Goal: Task Accomplishment & Management: Complete application form

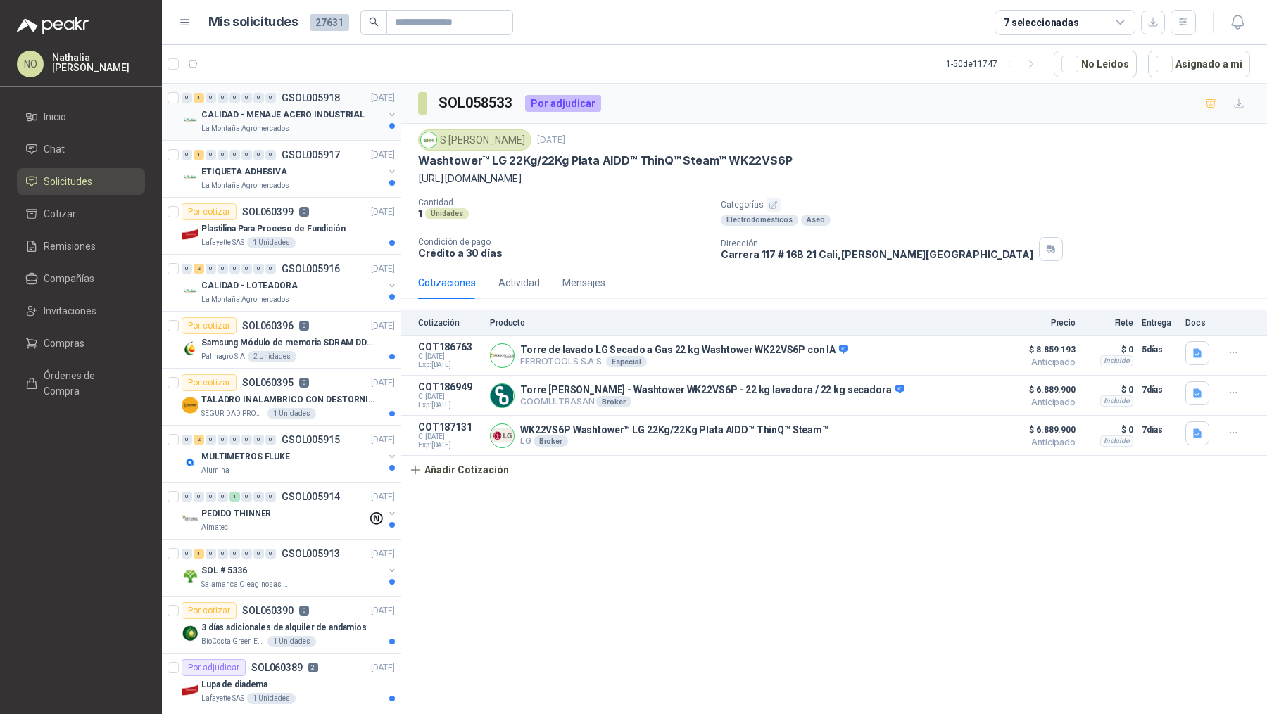
click at [314, 110] on p "CALIDAD - MENAJE ACERO INDUSTRIAL" at bounding box center [282, 114] width 163 height 13
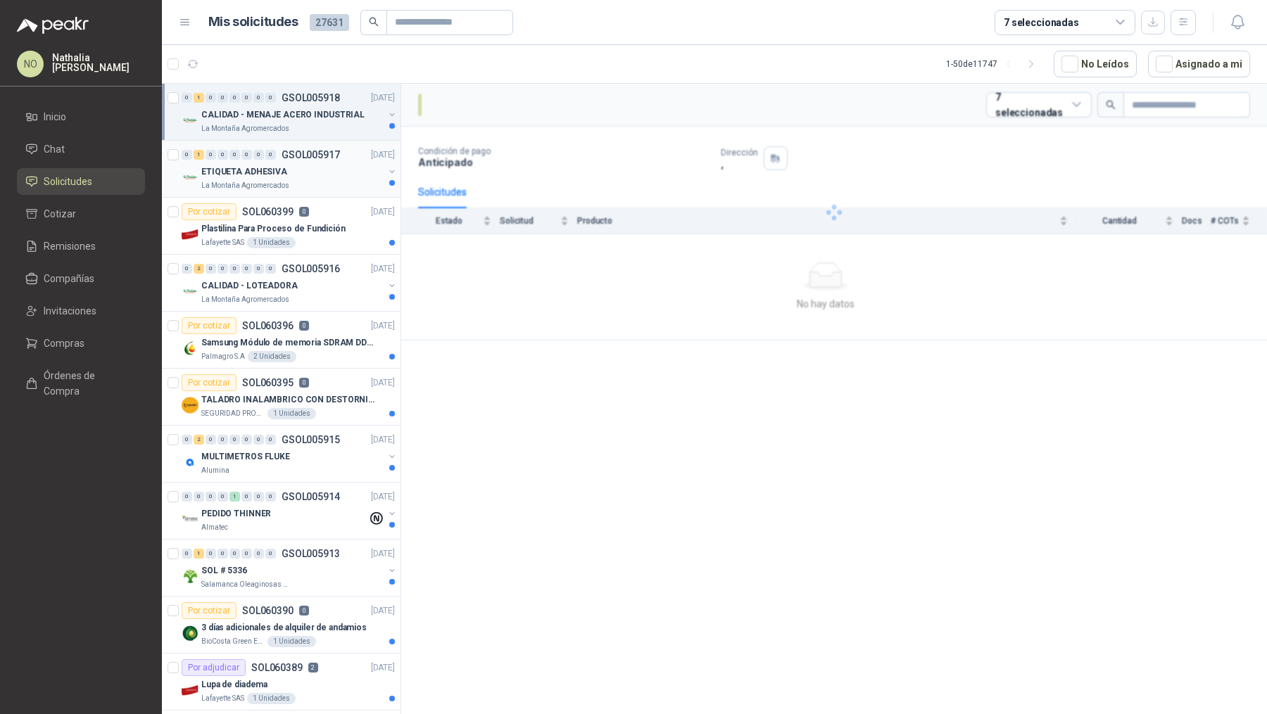
click at [304, 163] on div "ETIQUETA ADHESIVA" at bounding box center [292, 171] width 182 height 17
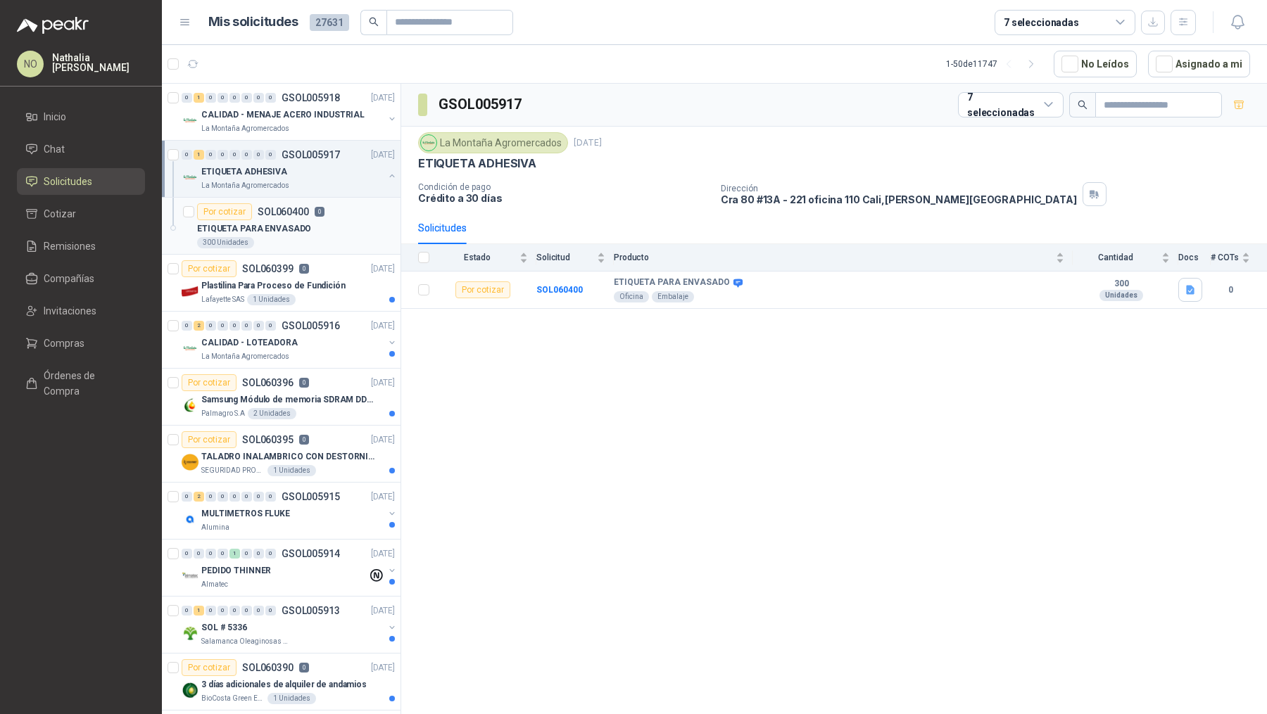
click at [281, 229] on p "ETIQUETA PARA ENVASADO" at bounding box center [254, 228] width 114 height 13
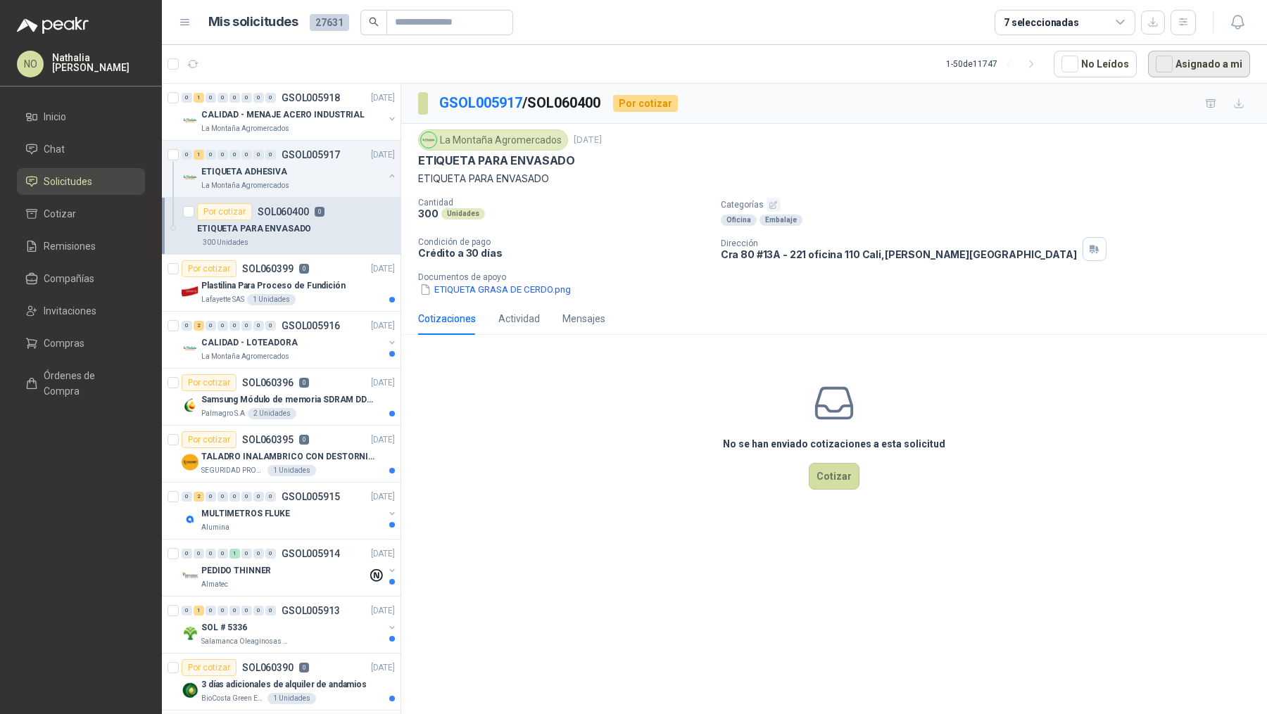
click at [1196, 65] on button "Asignado a mi" at bounding box center [1199, 64] width 102 height 27
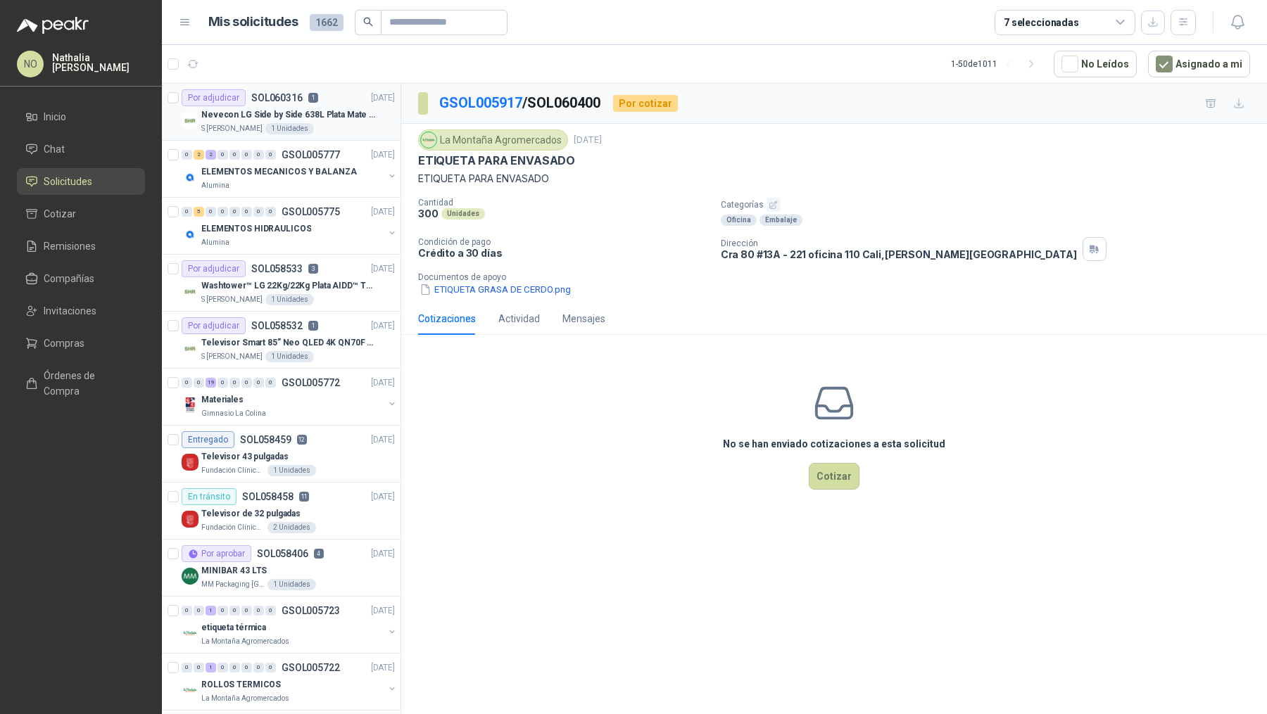
click at [327, 113] on p "Nevecon LG Side by Side 638L Plata Mate Disp. de agua/hielo MOD GS66SPY" at bounding box center [288, 114] width 175 height 13
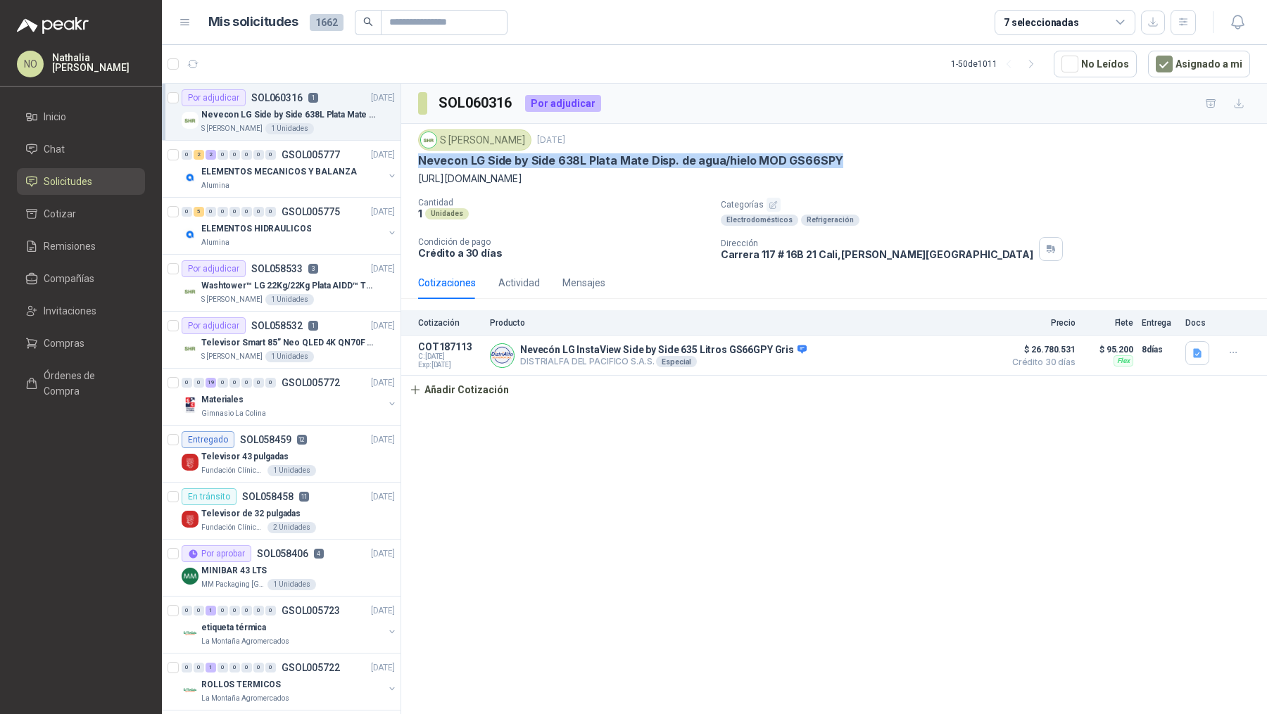
drag, startPoint x: 418, startPoint y: 160, endPoint x: 837, endPoint y: 160, distance: 419.4
click at [838, 161] on div "Nevecon LG Side by Side 638L Plata Mate Disp. de agua/hielo MOD GS66SPY" at bounding box center [834, 160] width 832 height 15
copy p "Nevecon LG Side by Side 638L Plata Mate Disp. de agua/hielo MOD GS66SPY"
click at [448, 384] on button "Añadir Cotización" at bounding box center [458, 390] width 115 height 28
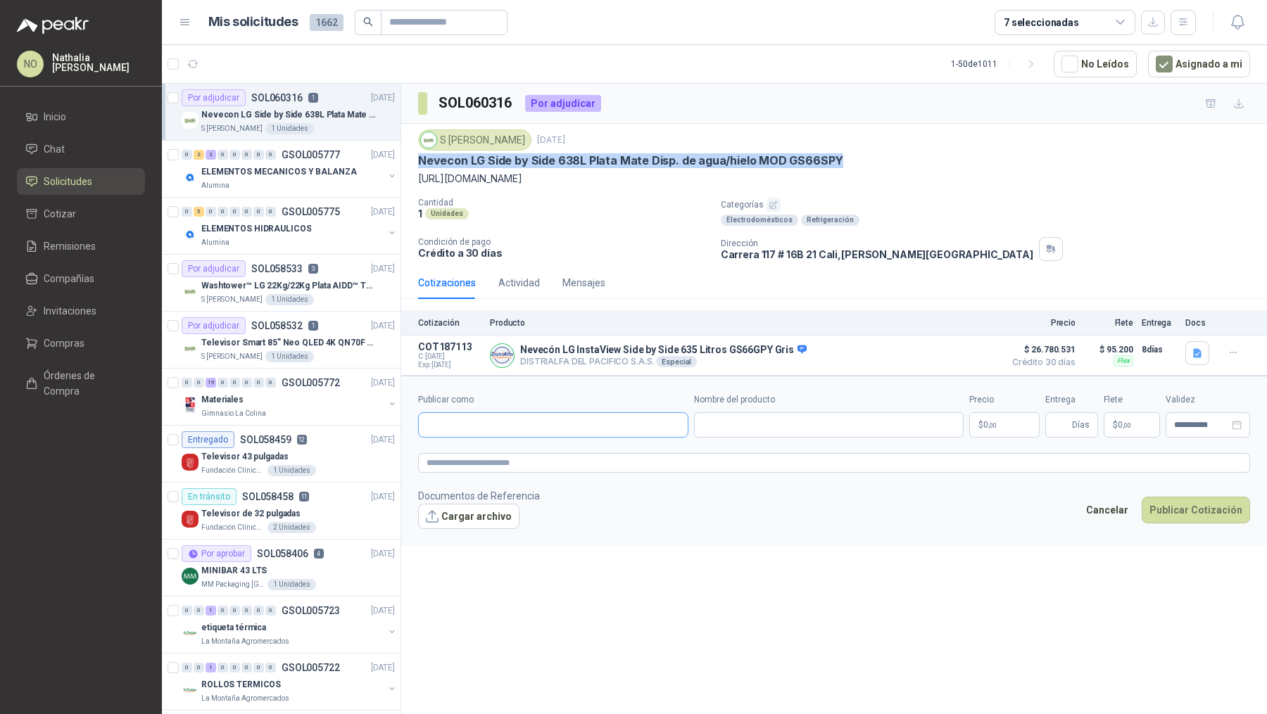
click at [488, 423] on input "Publicar como" at bounding box center [553, 425] width 269 height 24
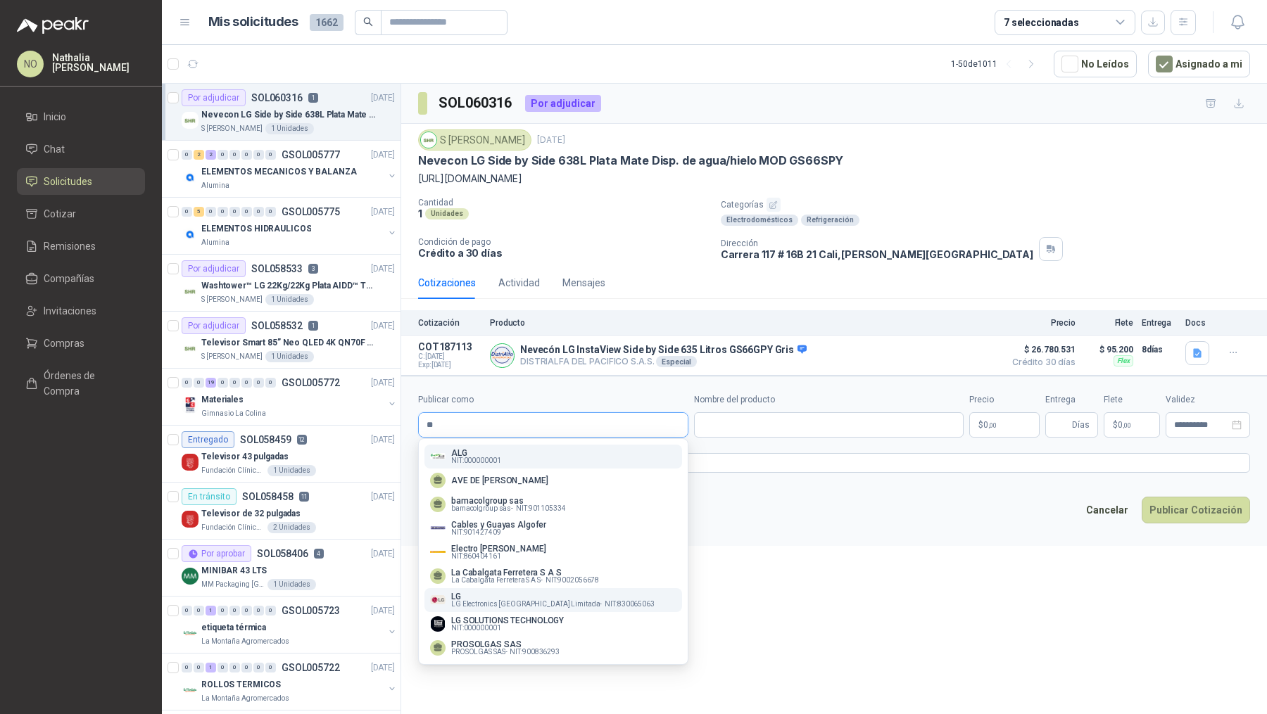
type input "**"
click at [548, 599] on p "LG" at bounding box center [552, 596] width 203 height 8
type input "**********"
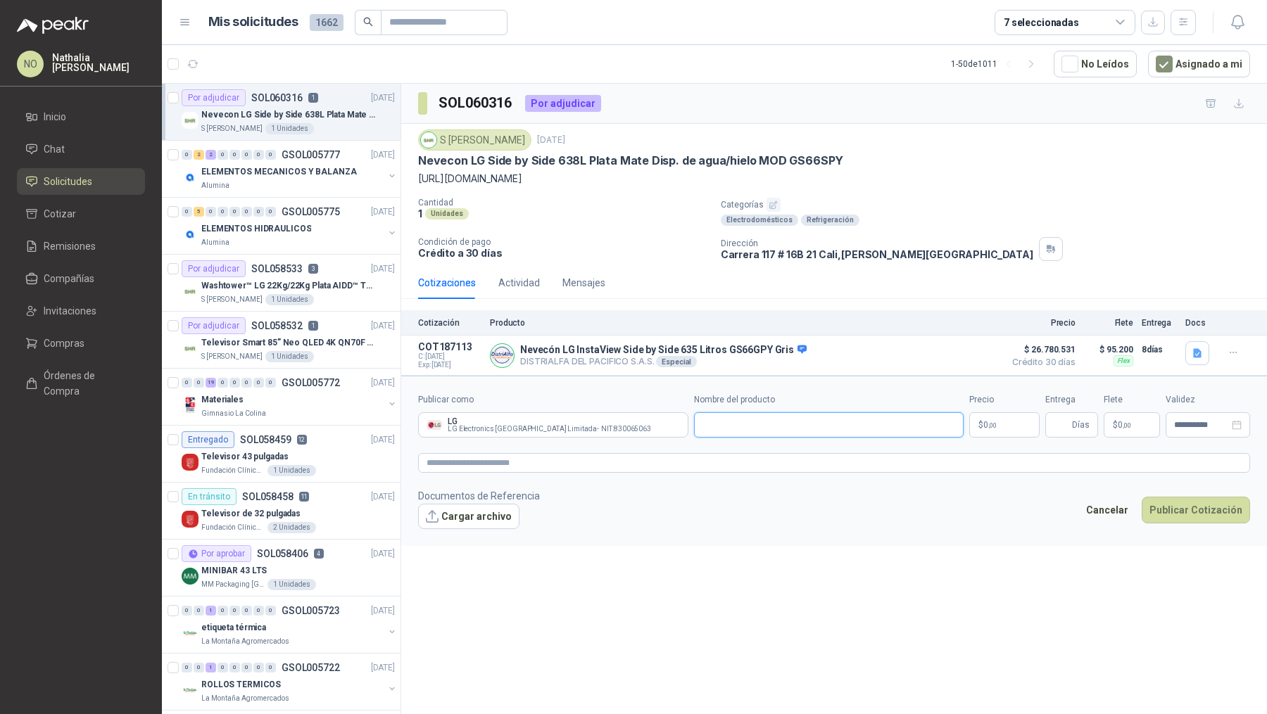
click at [787, 413] on input "Nombre del producto" at bounding box center [829, 424] width 270 height 25
paste input "**********"
type input "**********"
click at [991, 415] on body "NO [PERSON_NAME] Inicio Chat Solicitudes Cotizar Remisiones Compañías Invitacio…" at bounding box center [633, 357] width 1267 height 714
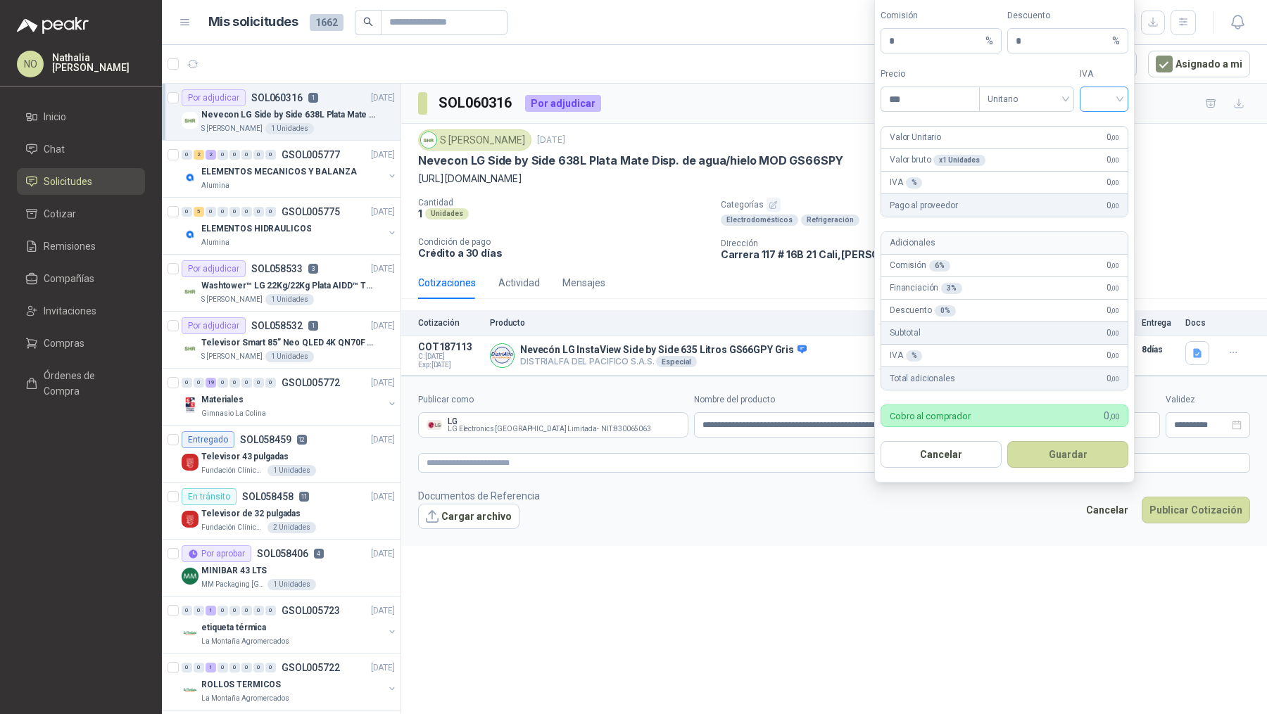
click at [1113, 106] on input "search" at bounding box center [1104, 97] width 32 height 21
click at [1108, 122] on div "19%" at bounding box center [1103, 131] width 43 height 23
click at [1021, 100] on span "Unitario" at bounding box center [1026, 99] width 78 height 21
click at [1021, 158] on div "Unitario con IVA" at bounding box center [1026, 153] width 72 height 15
click at [951, 99] on input "***" at bounding box center [930, 99] width 98 height 24
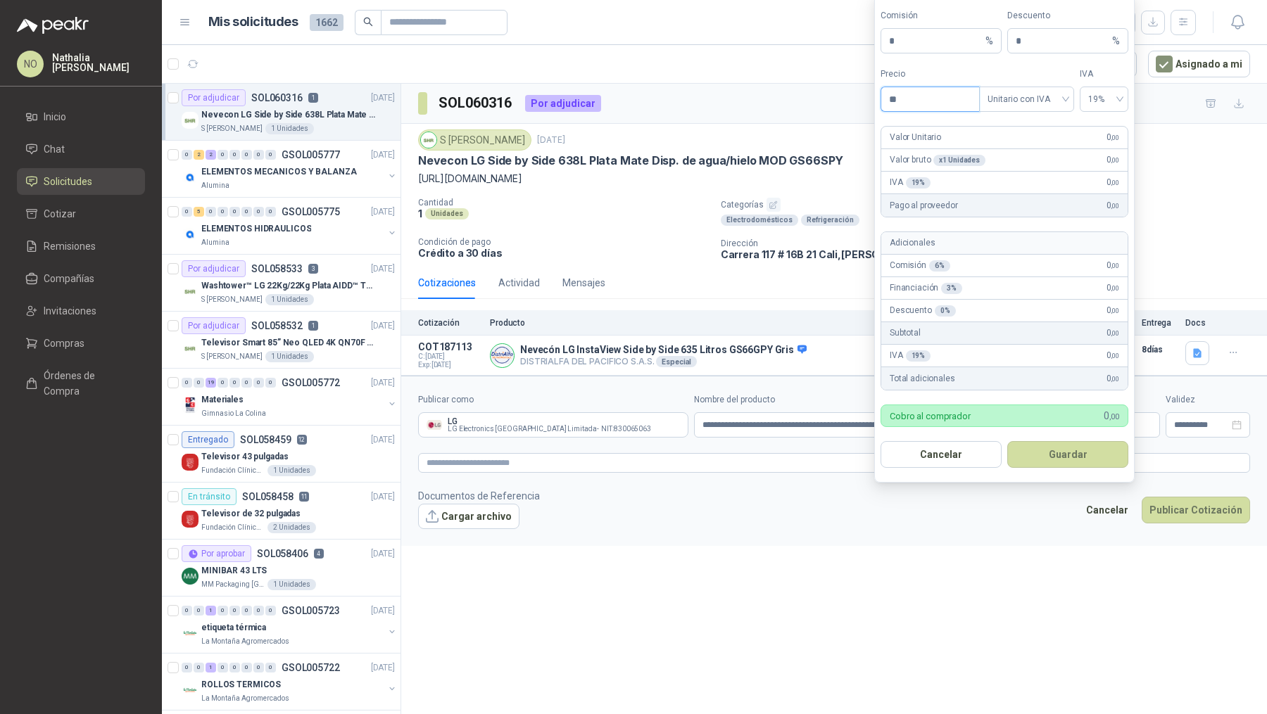
type input "*"
type input "**********"
click at [1033, 42] on input "*" at bounding box center [1062, 41] width 94 height 24
type input "*"
click at [1075, 450] on button "Guardar" at bounding box center [1067, 454] width 121 height 27
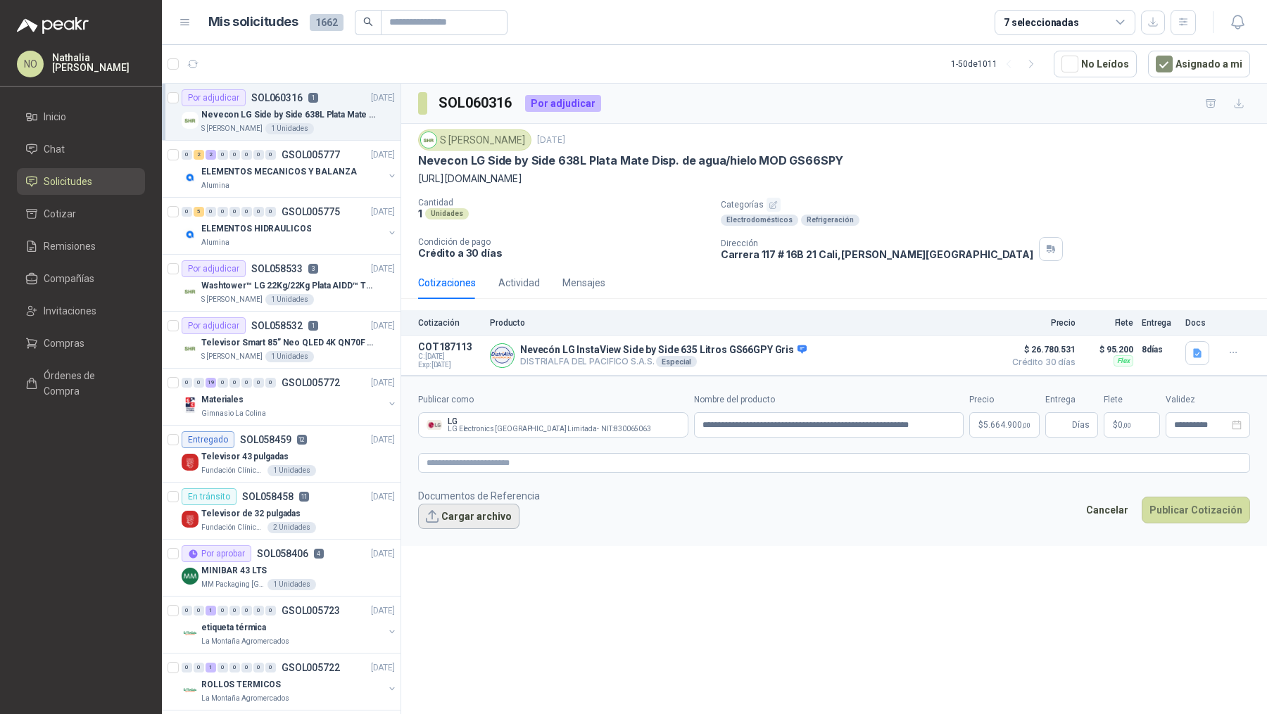
click at [464, 520] on button "Cargar archivo" at bounding box center [468, 516] width 101 height 25
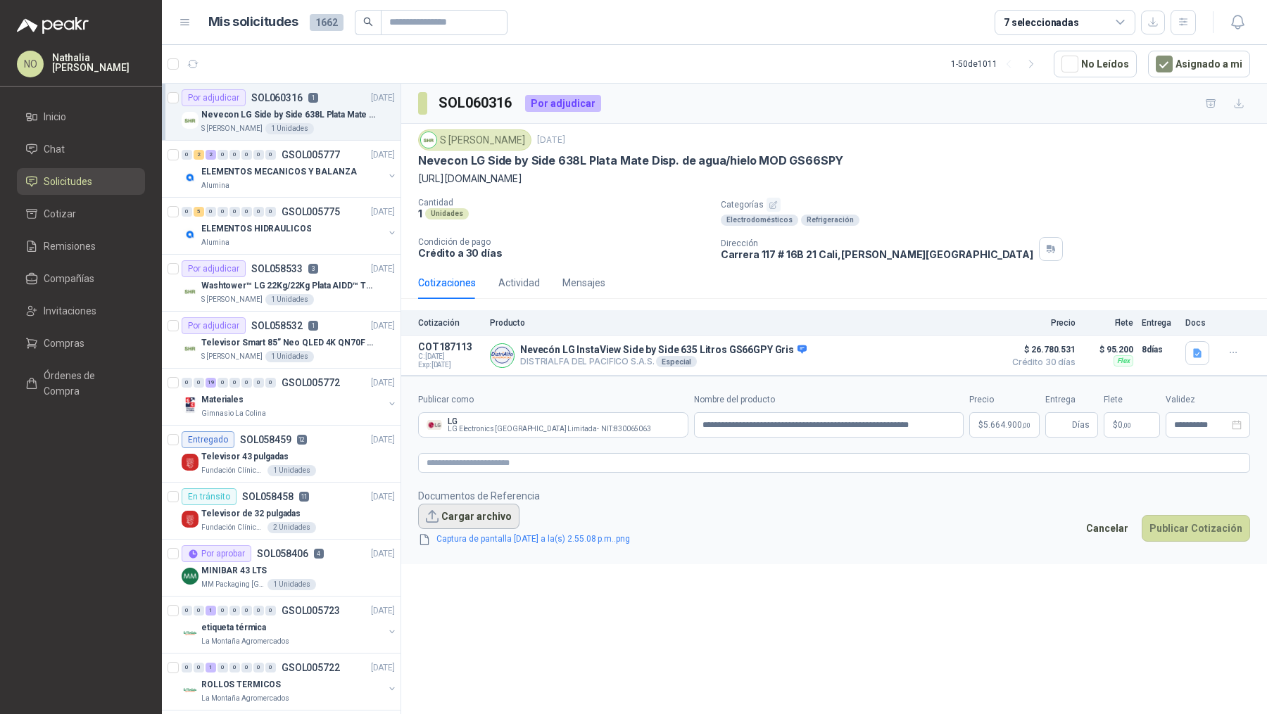
click at [466, 507] on button "Cargar archivo" at bounding box center [468, 516] width 101 height 25
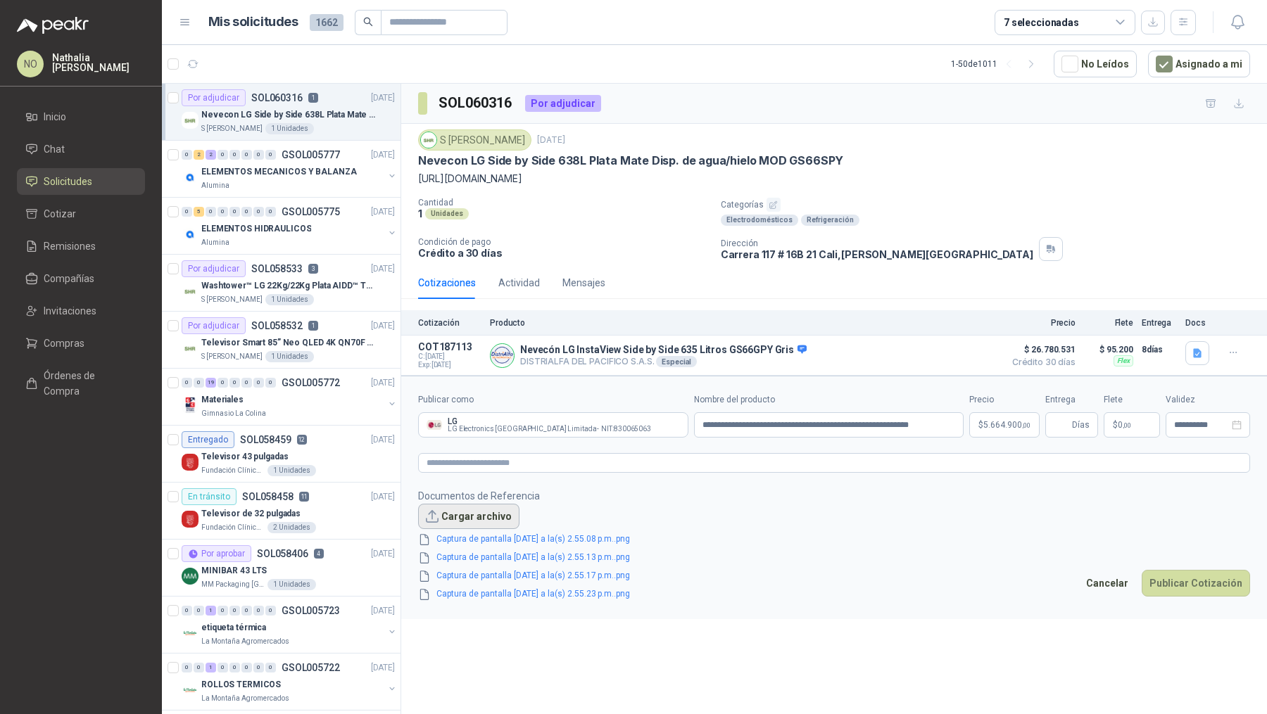
click at [466, 511] on button "Cargar archivo" at bounding box center [468, 516] width 101 height 25
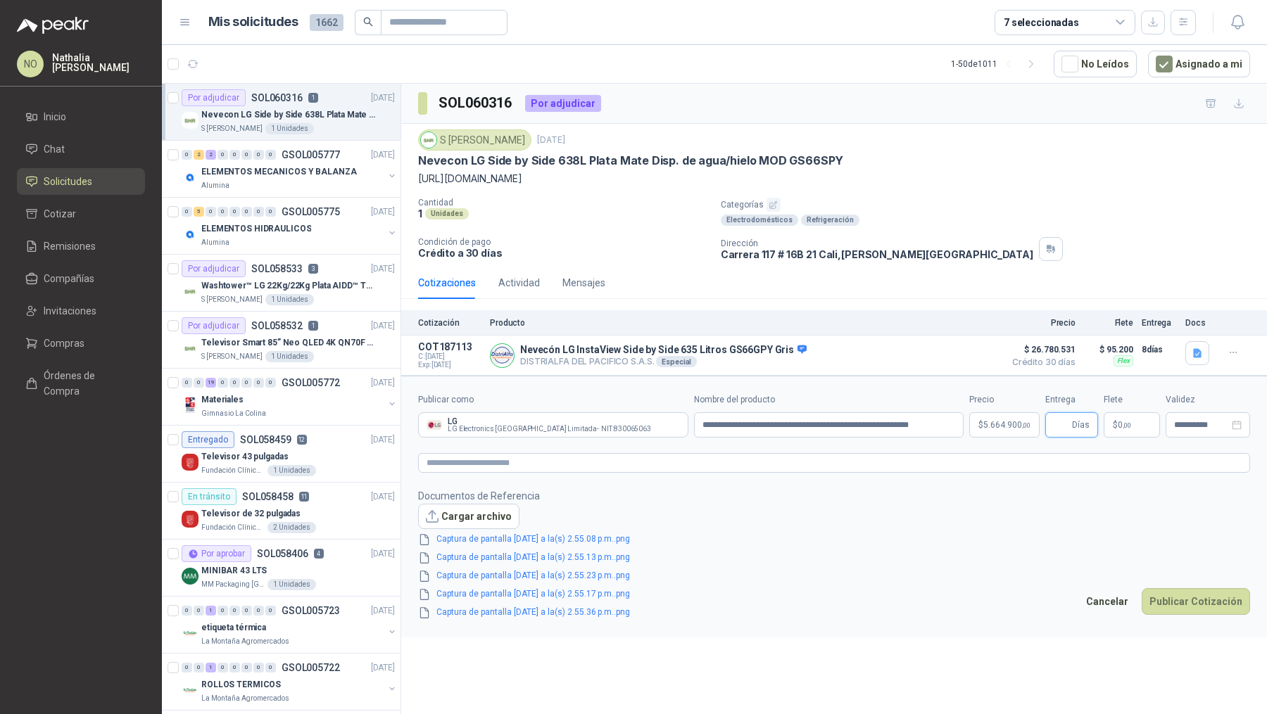
click at [1062, 422] on input "Entrega" at bounding box center [1060, 425] width 15 height 24
click at [1017, 505] on footer "Documentos de Referencia Cargar archivo Captura de pantalla [DATE] a la(s) 2.55…" at bounding box center [834, 554] width 832 height 132
click at [1065, 421] on input "*" at bounding box center [1060, 425] width 15 height 24
type input "*"
click at [953, 588] on footer "Documentos de Referencia Cargar archivo Captura de pantalla [DATE] a la(s) 2.55…" at bounding box center [834, 554] width 832 height 132
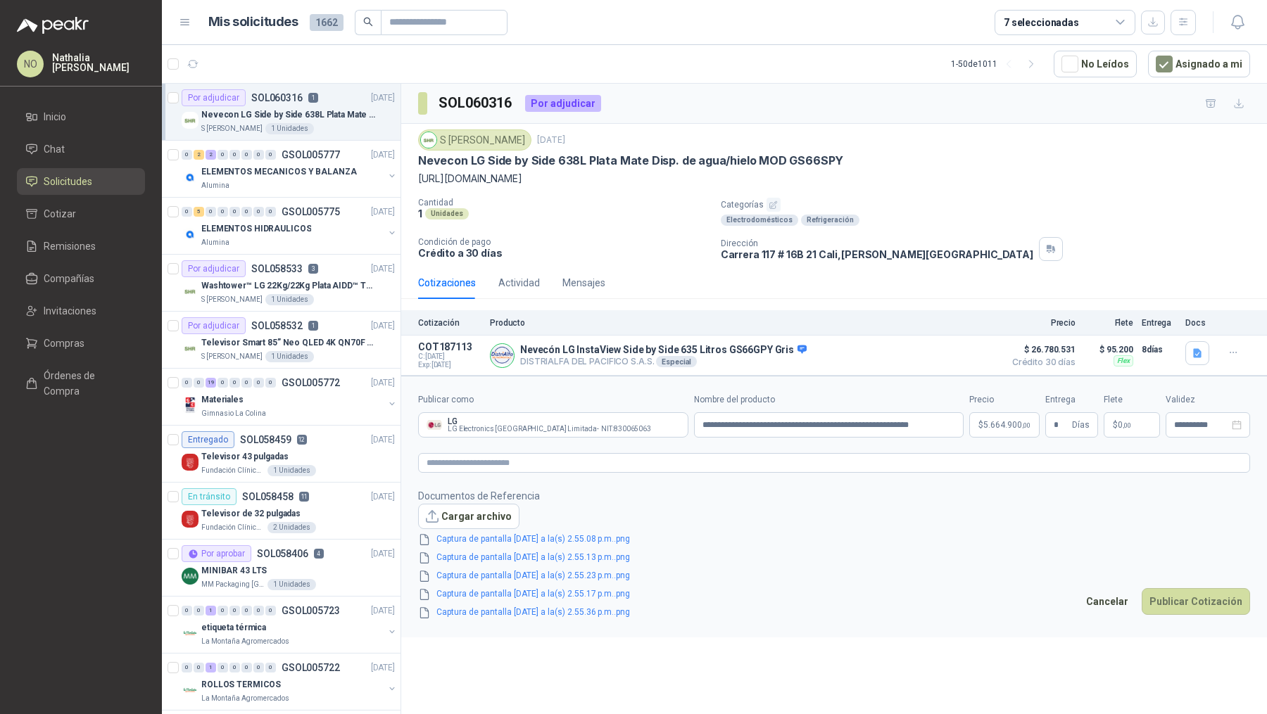
click at [1143, 415] on p "$ 0 ,00" at bounding box center [1131, 424] width 56 height 25
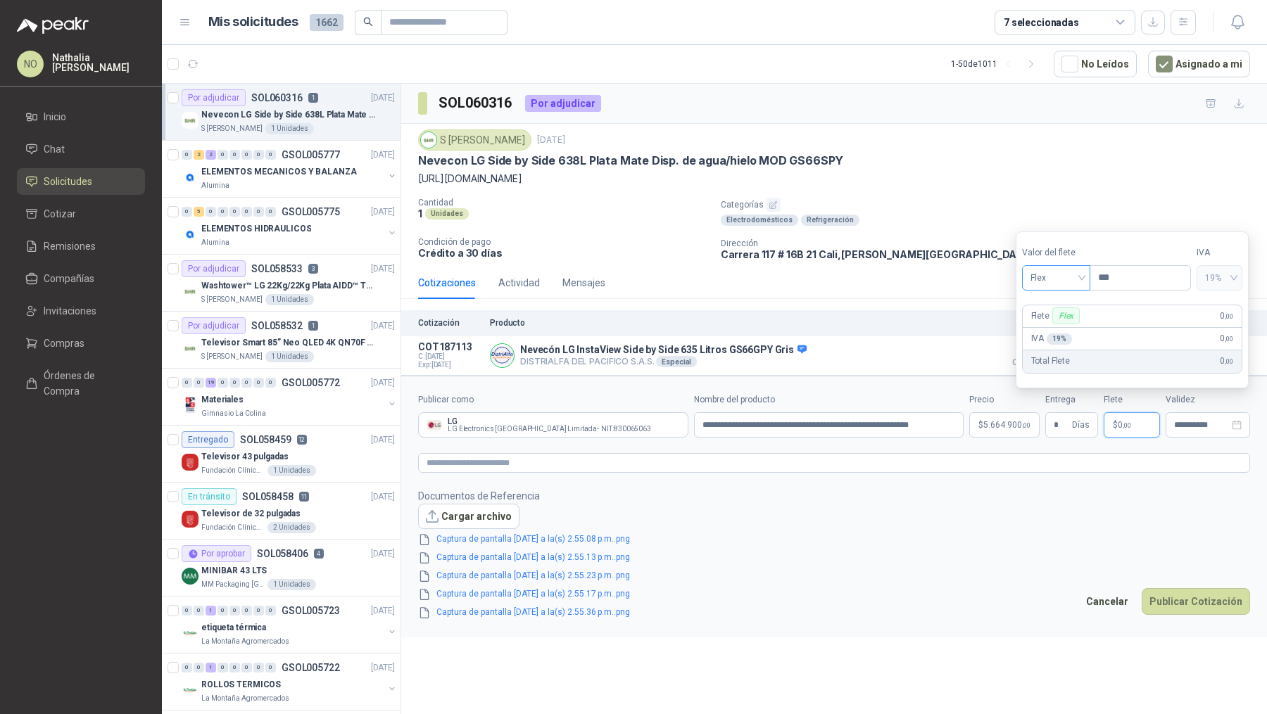
click at [1061, 280] on span "Flex" at bounding box center [1055, 277] width 51 height 21
click at [1053, 333] on div "Incluido" at bounding box center [1055, 330] width 46 height 15
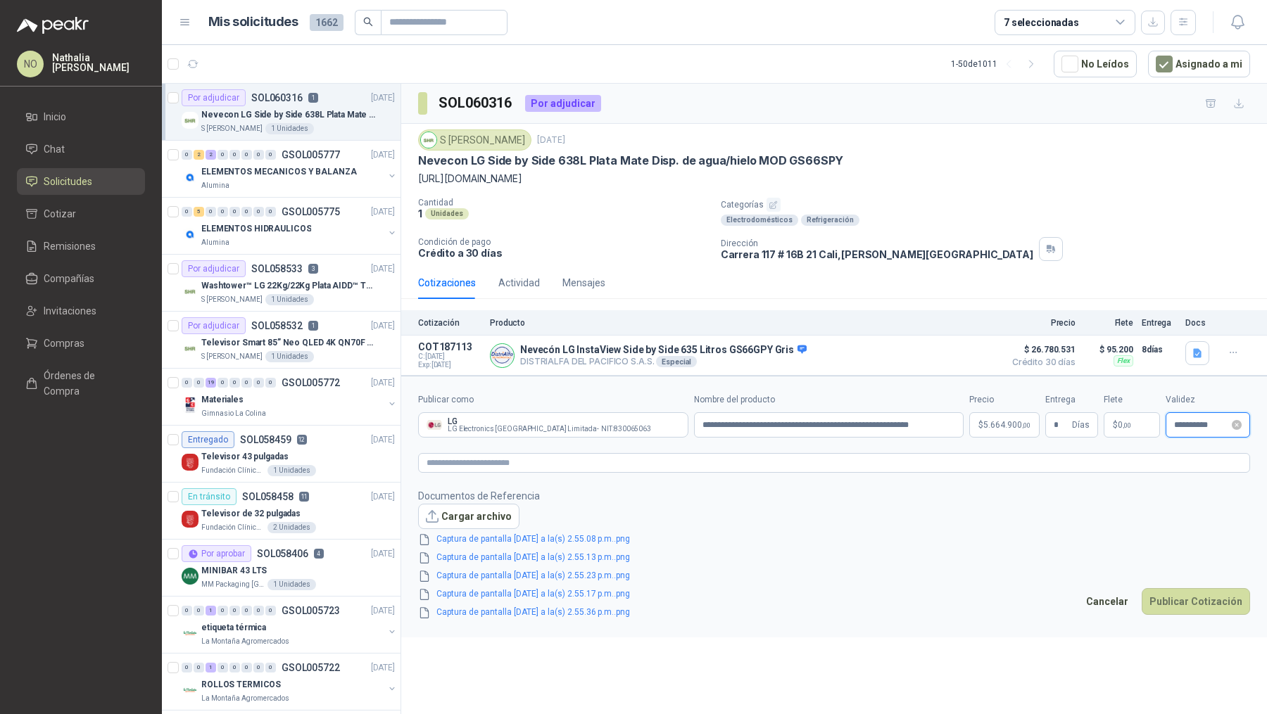
click at [1183, 421] on input "**********" at bounding box center [1201, 425] width 55 height 9
type input "**********"
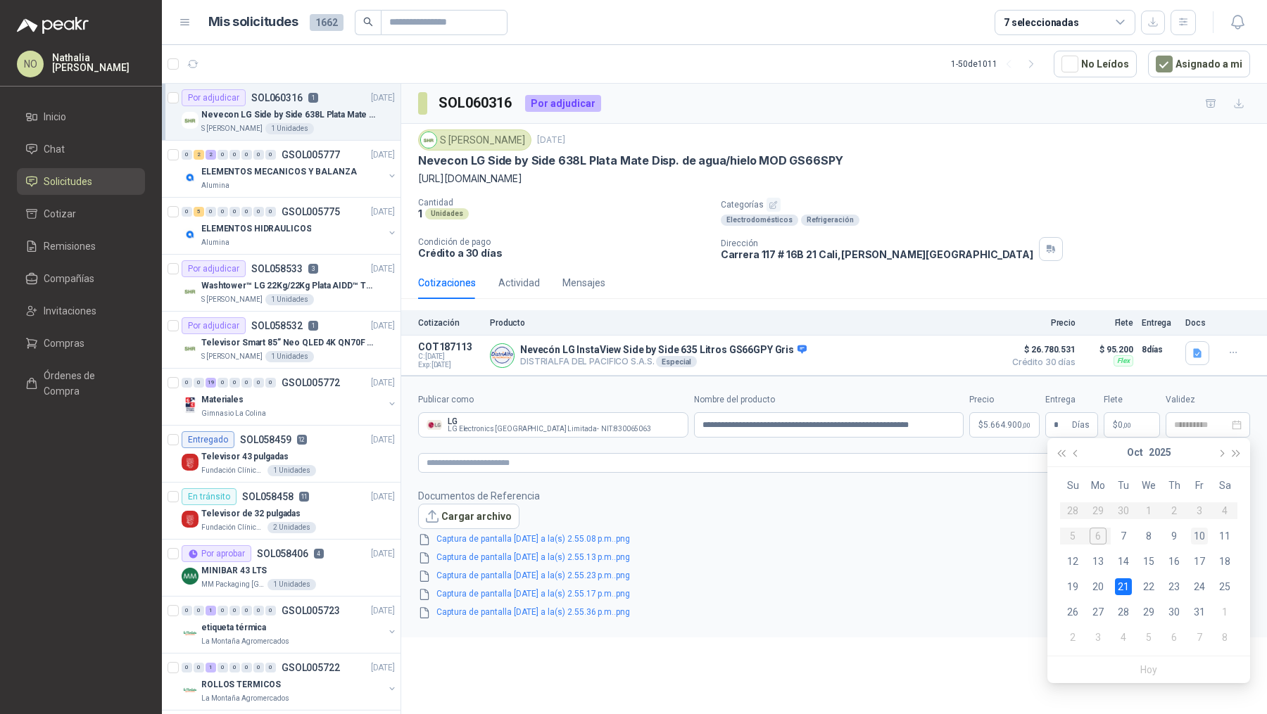
click at [1200, 535] on div "10" at bounding box center [1199, 536] width 17 height 17
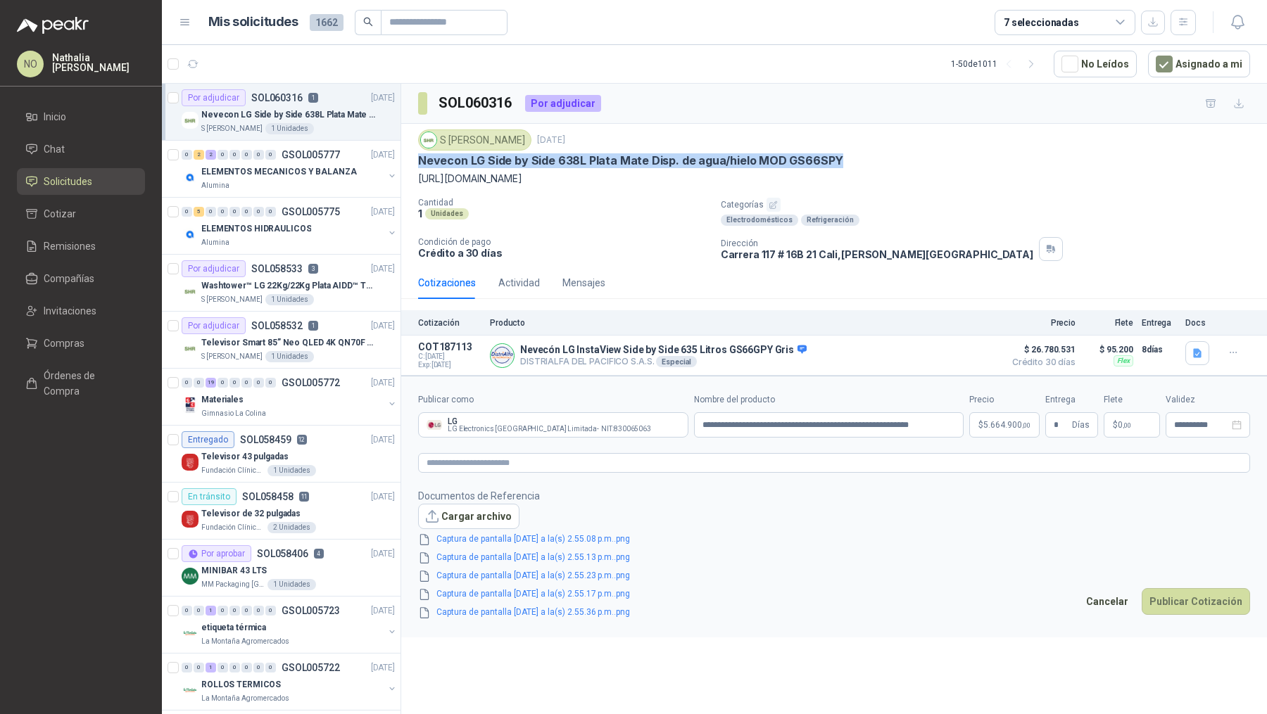
drag, startPoint x: 419, startPoint y: 158, endPoint x: 846, endPoint y: 163, distance: 427.8
click at [846, 163] on div "Nevecon LG Side by Side 638L Plata Mate Disp. de agua/hielo MOD GS66SPY" at bounding box center [834, 160] width 832 height 15
copy p "Nevecon LG Side by Side 638L Plata Mate Disp. de agua/hielo MOD GS66SPY"
click at [1184, 588] on button "Publicar Cotización" at bounding box center [1195, 601] width 108 height 27
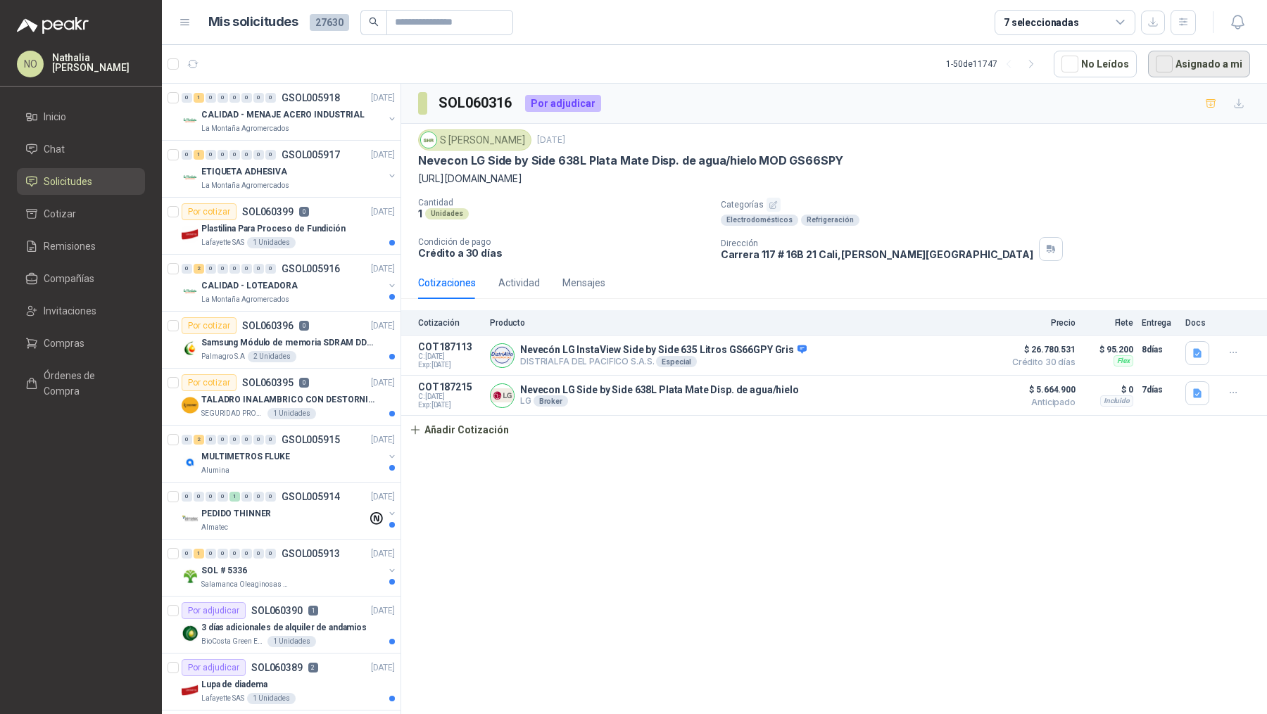
click at [1207, 57] on button "Asignado a mi" at bounding box center [1199, 64] width 102 height 27
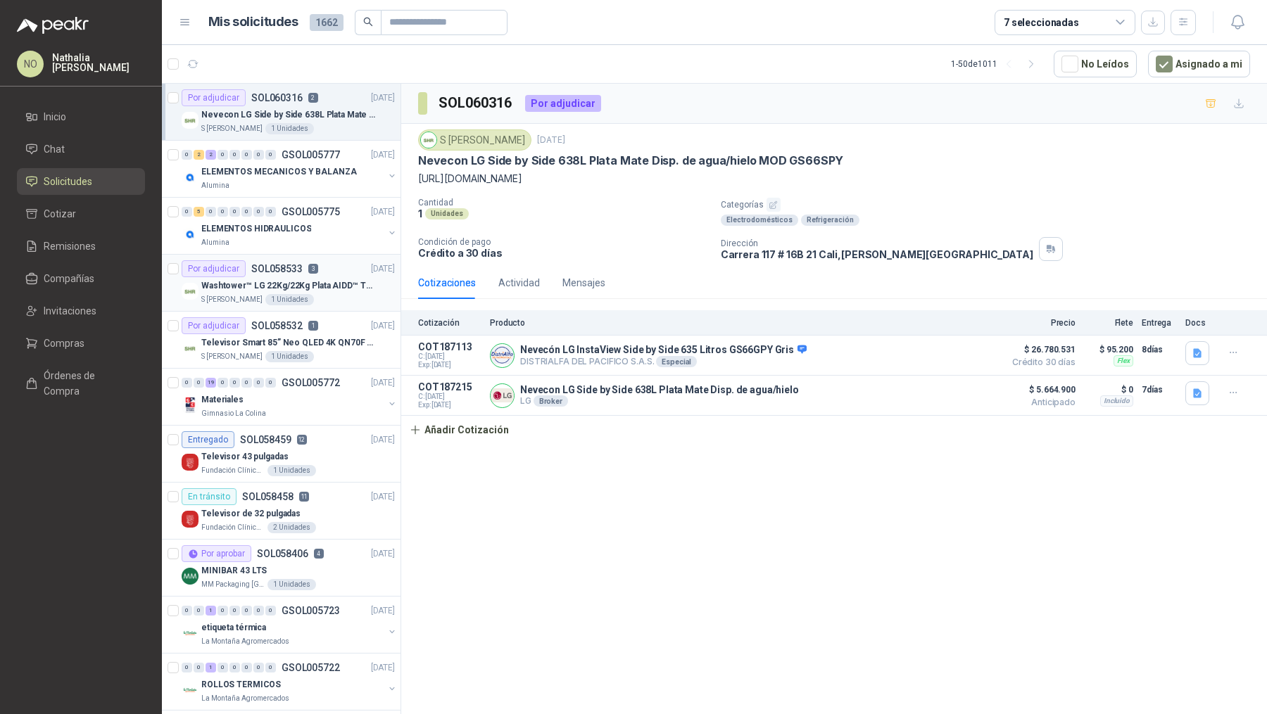
click at [298, 279] on p "Washtower™ LG 22Kg/22Kg Plata AIDD™ ThinQ™ Steam™ WK22VS6P" at bounding box center [288, 285] width 175 height 13
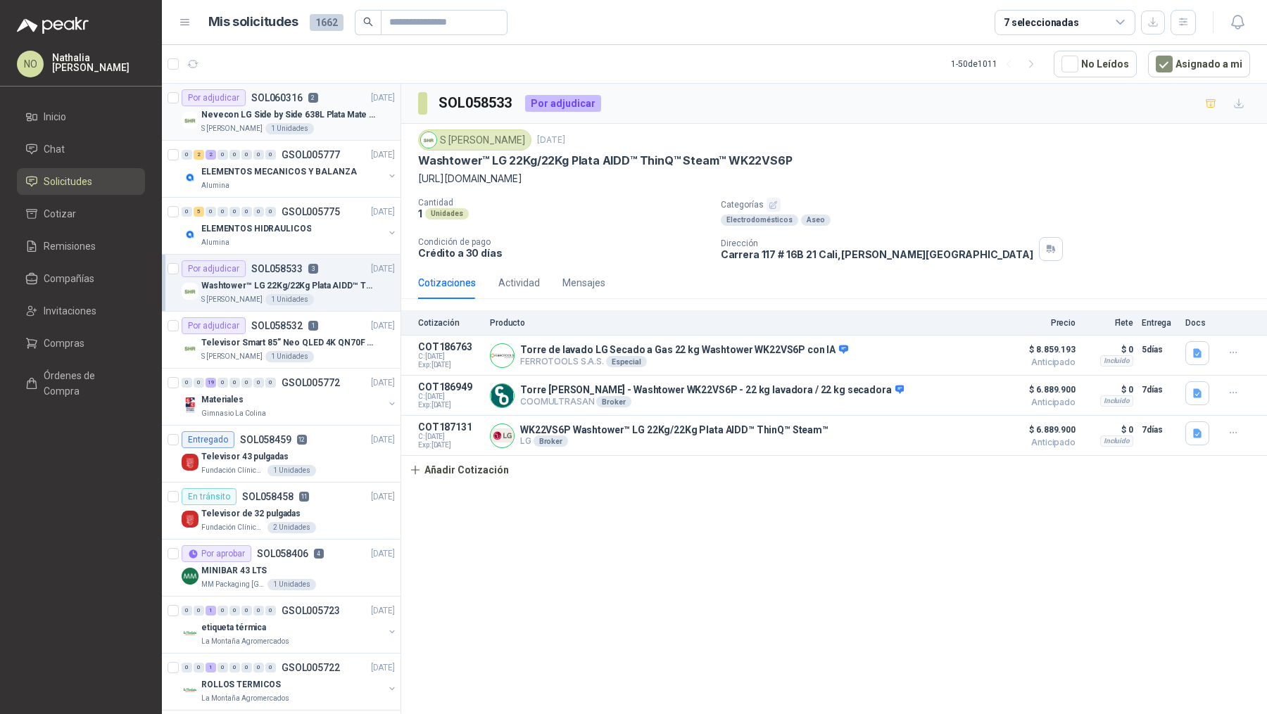
click at [328, 125] on div "S Holguín Ramos 1 Unidades" at bounding box center [298, 128] width 194 height 11
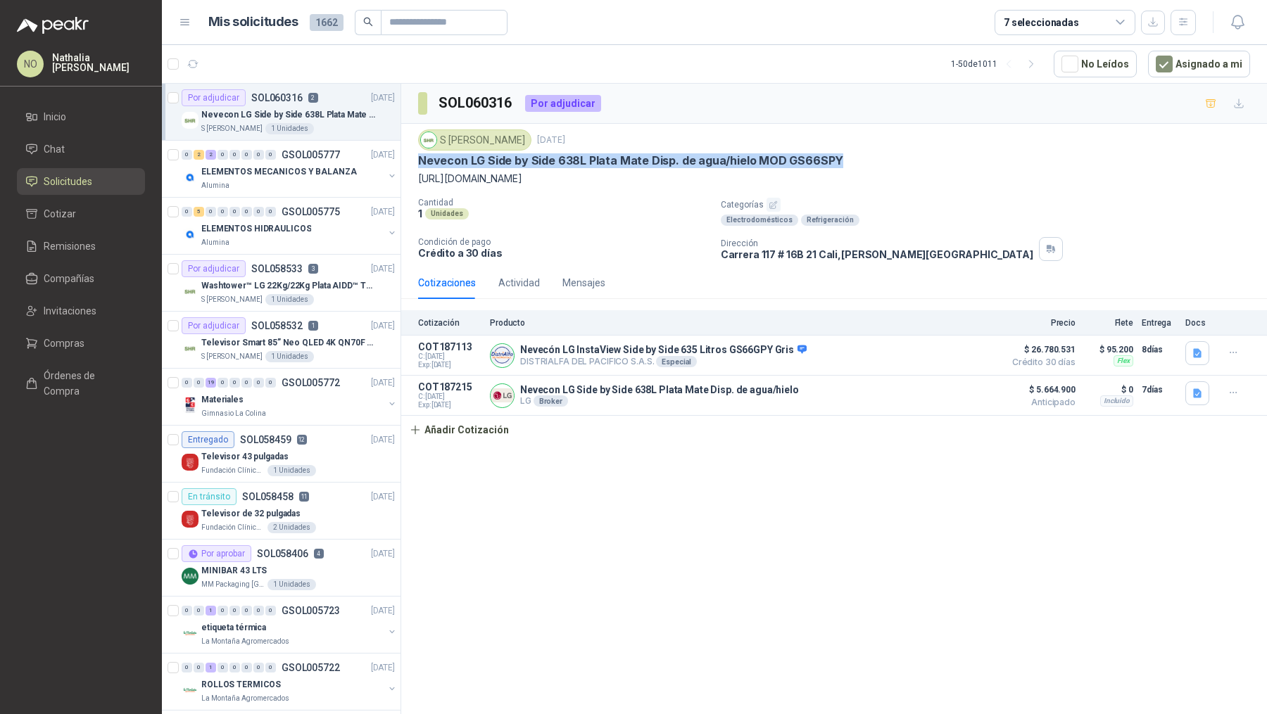
drag, startPoint x: 412, startPoint y: 158, endPoint x: 862, endPoint y: 163, distance: 450.4
click at [863, 163] on div "S Holguín Ramos 6 oct, 2025 Nevecon LG Side by Side 638L Plata Mate Disp. de ag…" at bounding box center [833, 195] width 865 height 143
copy p "Nevecon LG Side by Side 638L Plata Mate Disp. de agua/hielo MOD GS66SPY"
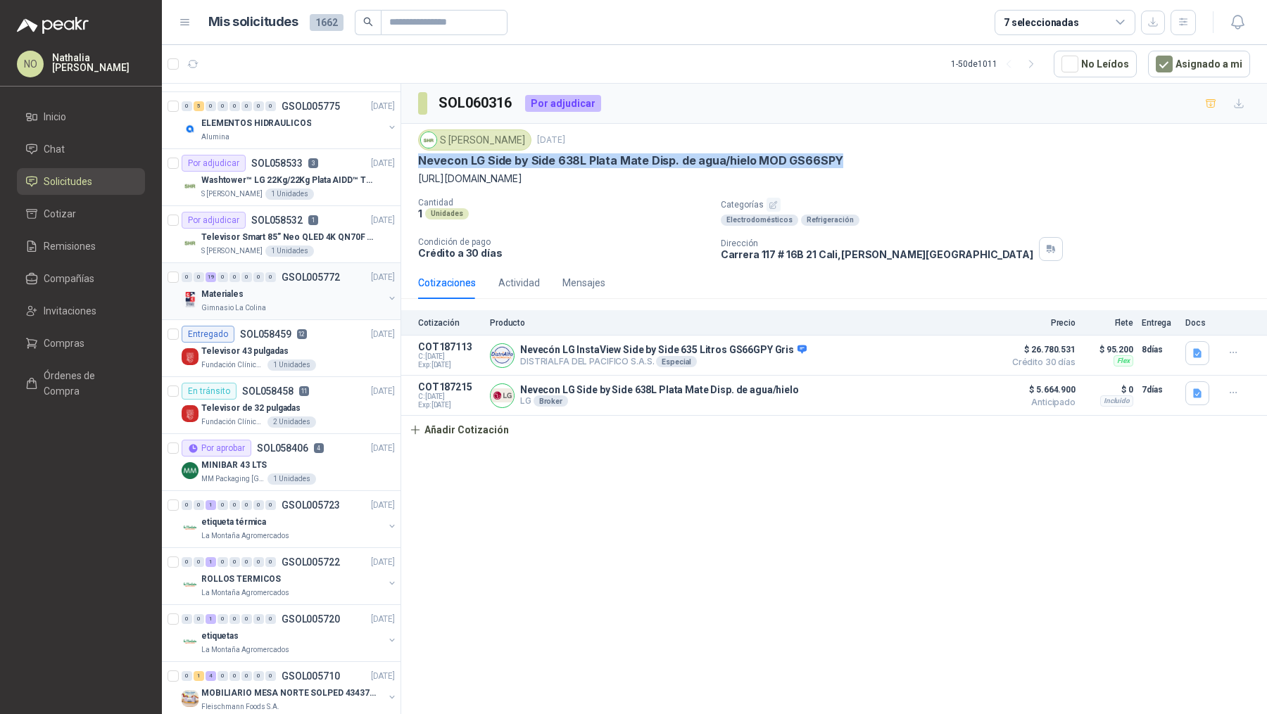
scroll to position [113, 0]
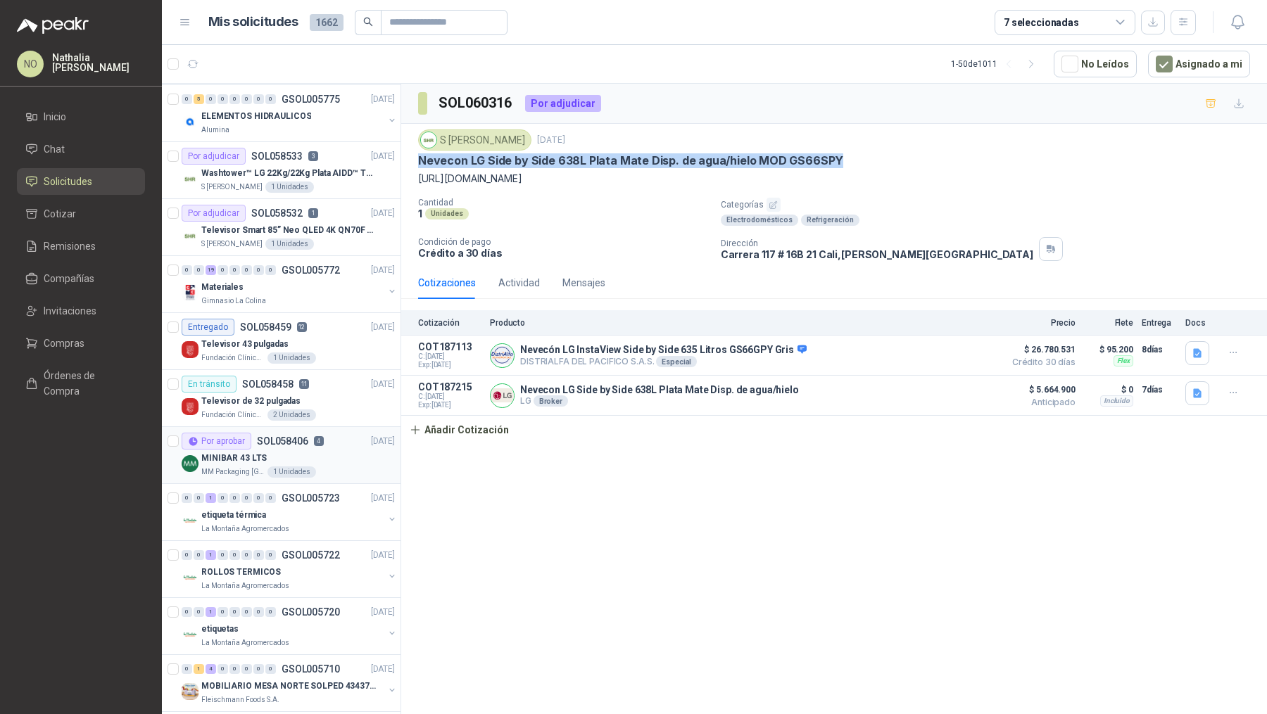
click at [319, 443] on p "4" at bounding box center [319, 441] width 10 height 10
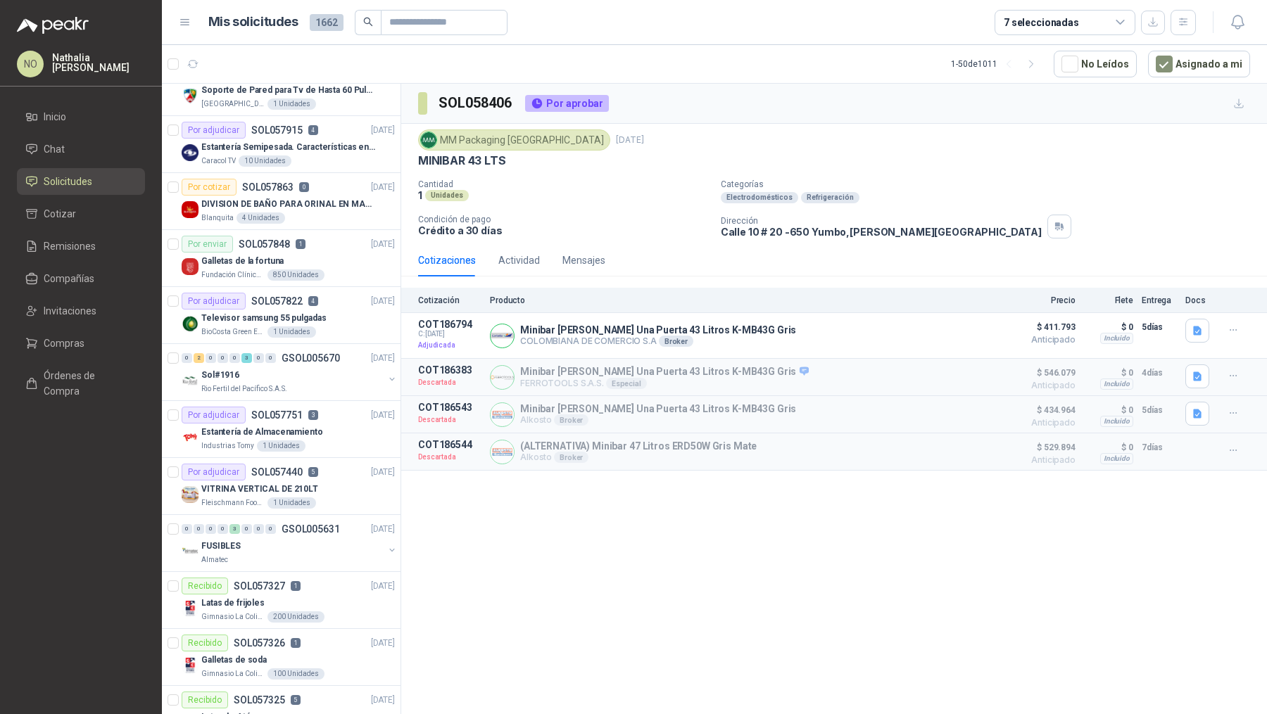
scroll to position [975, 0]
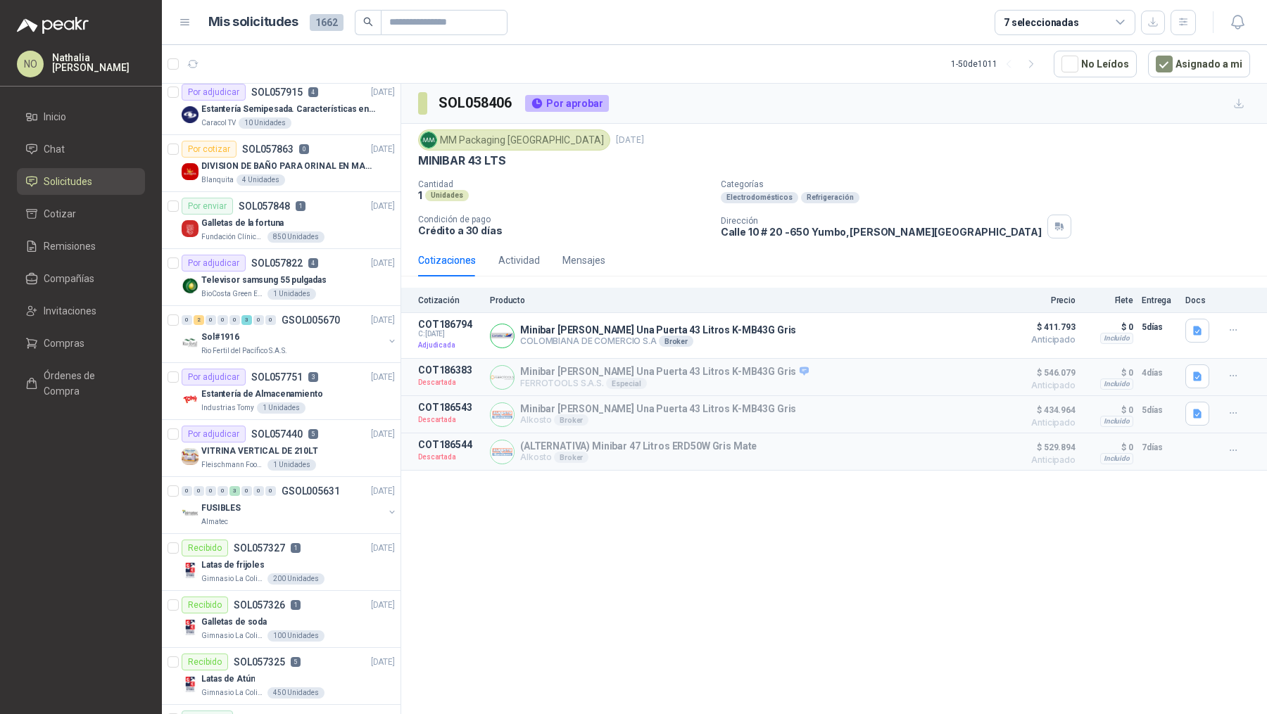
click at [319, 443] on div "VITRINA VERTICAL DE 210LT" at bounding box center [298, 451] width 194 height 17
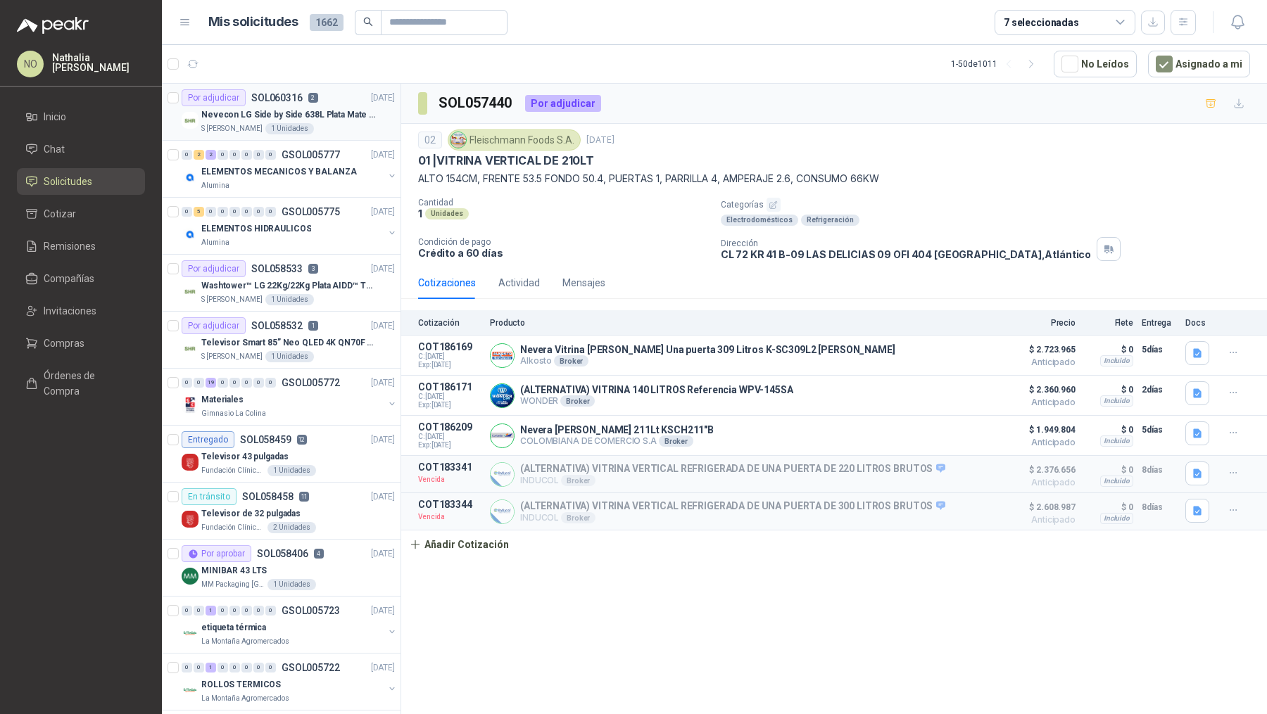
click at [307, 106] on div "Nevecon LG Side by Side 638L Plata Mate Disp. de agua/hielo MOD GS66SPY" at bounding box center [298, 114] width 194 height 17
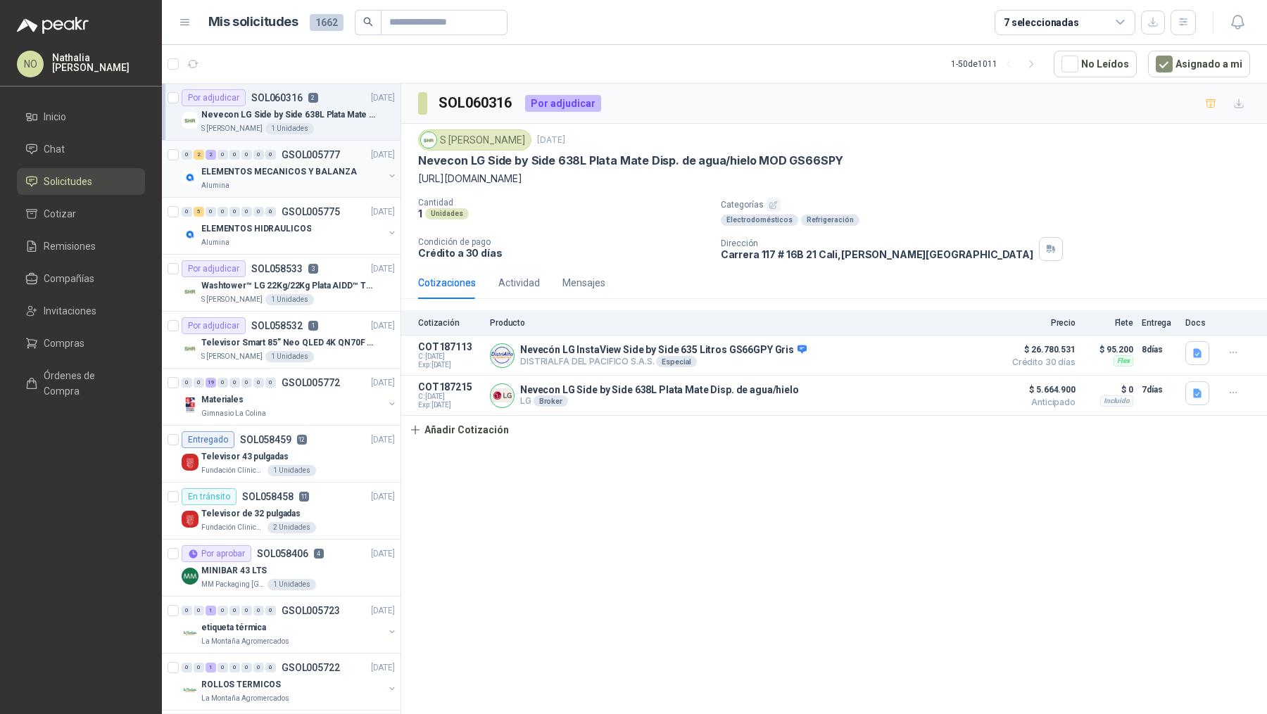
click at [323, 167] on p "ELEMENTOS MECANICOS Y BALANZA" at bounding box center [279, 171] width 156 height 13
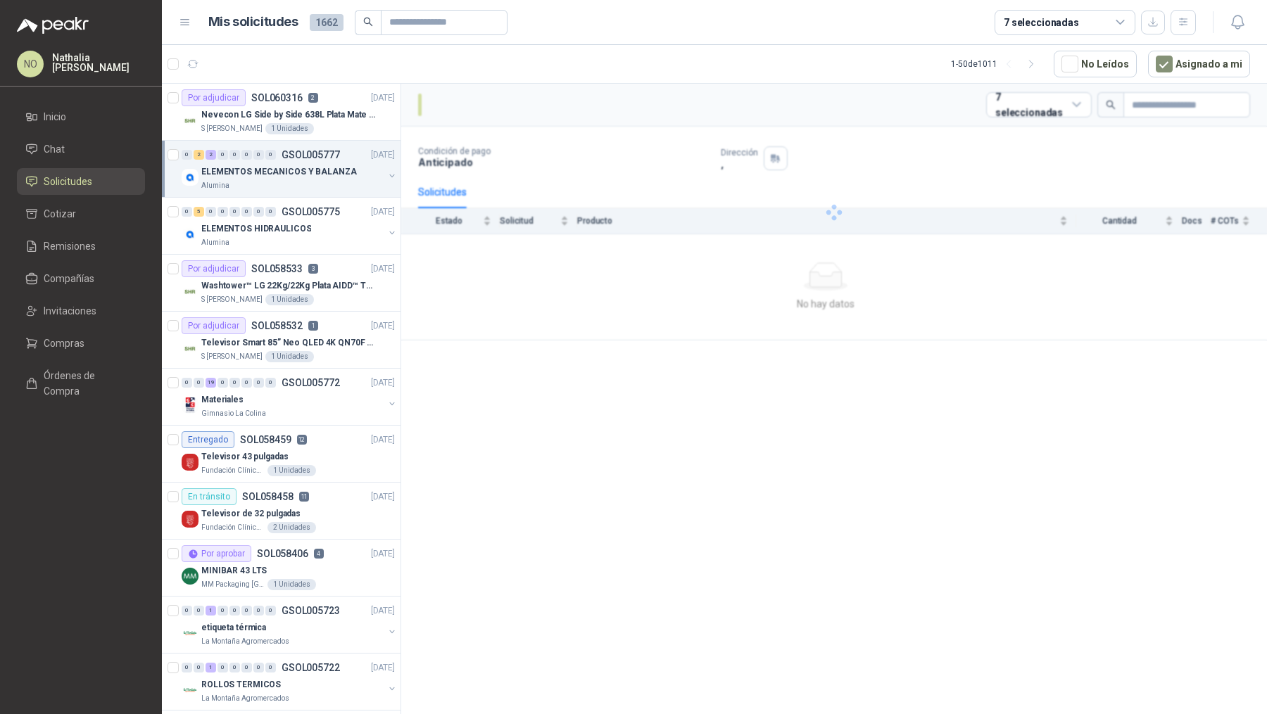
click at [323, 167] on p "ELEMENTOS MECANICOS Y BALANZA" at bounding box center [279, 171] width 156 height 13
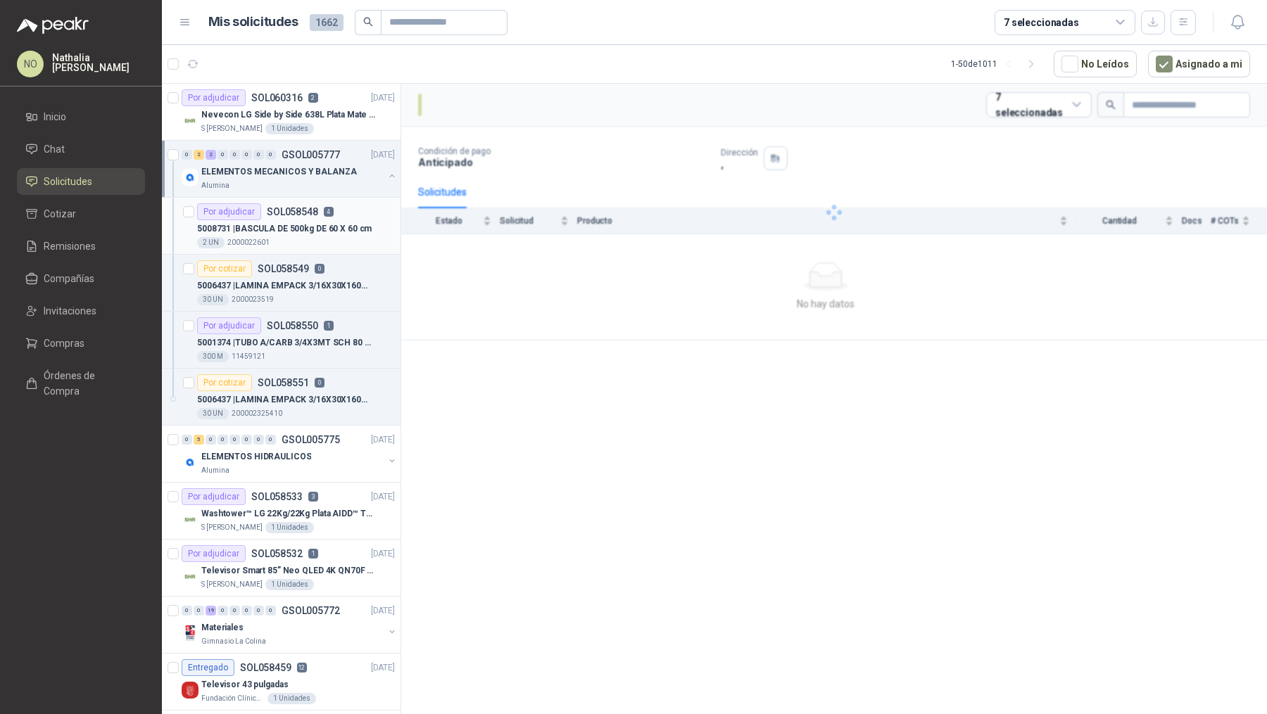
click at [322, 228] on p "5008731 | BASCULA DE 500kg DE 60 X 60 cm" at bounding box center [284, 228] width 175 height 13
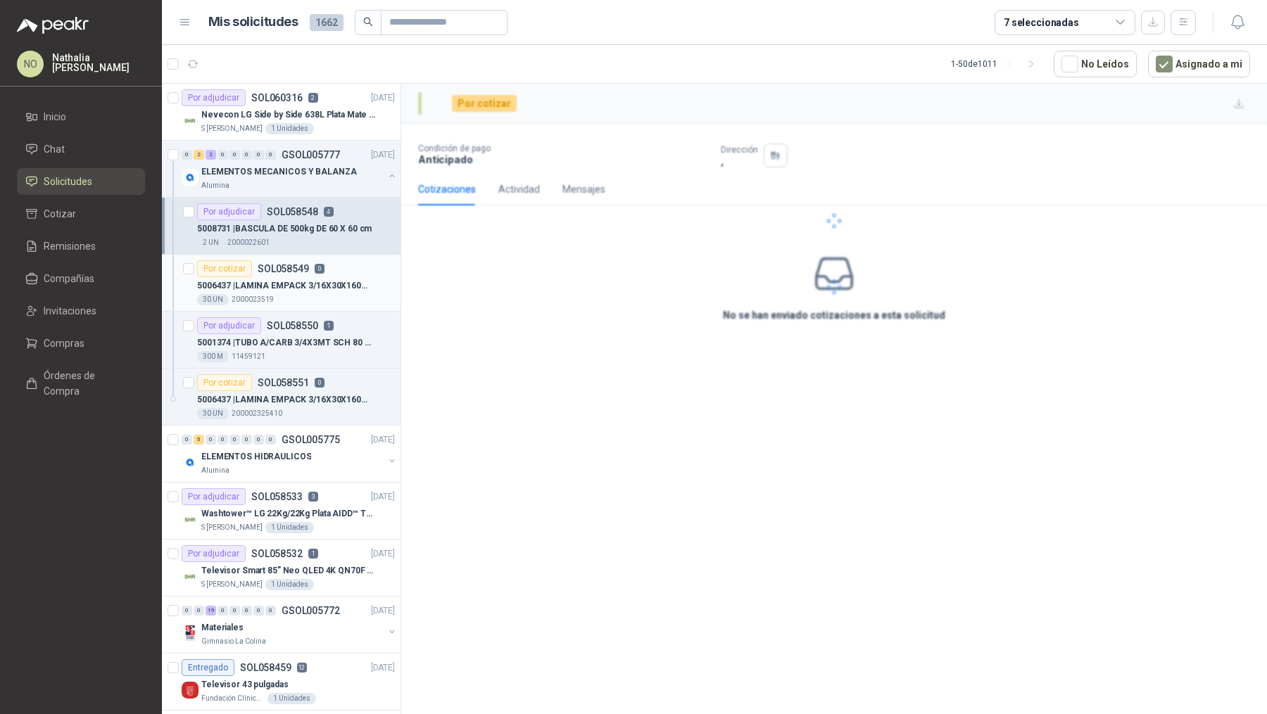
click at [317, 269] on p "0" at bounding box center [320, 269] width 10 height 10
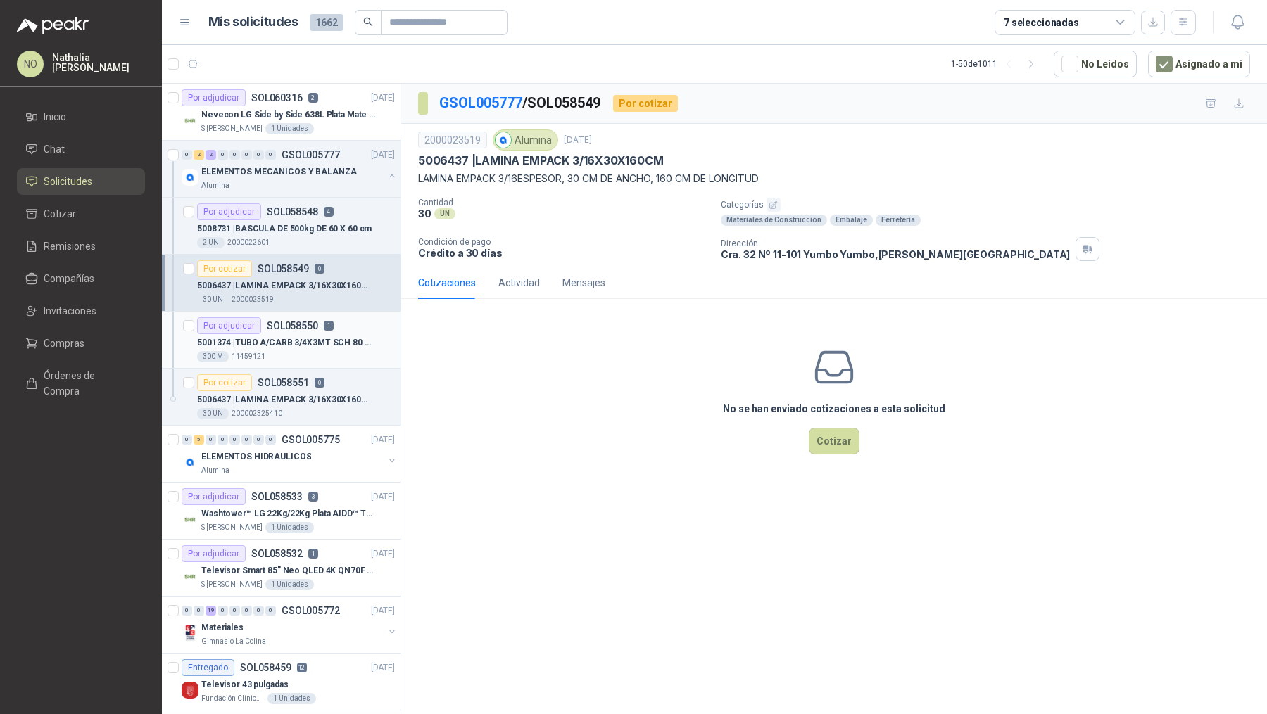
click at [320, 342] on p "5001374 | TUBO A/CARB 3/4X3MT SCH 80 ROSCADO" at bounding box center [284, 342] width 175 height 13
